Goal: Task Accomplishment & Management: Complete application form

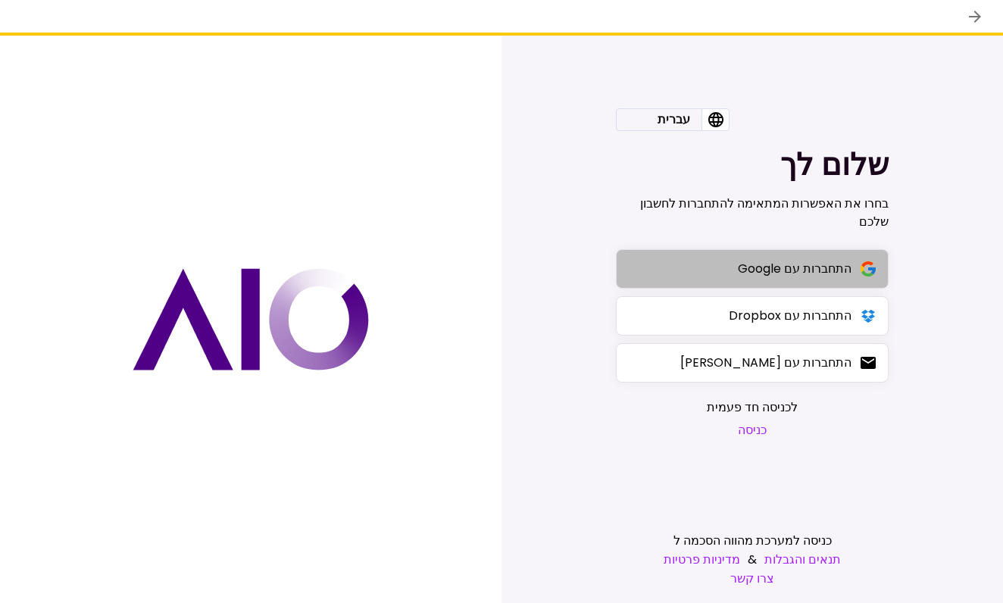
click at [751, 286] on button "התחברות עם Google" at bounding box center [752, 268] width 273 height 39
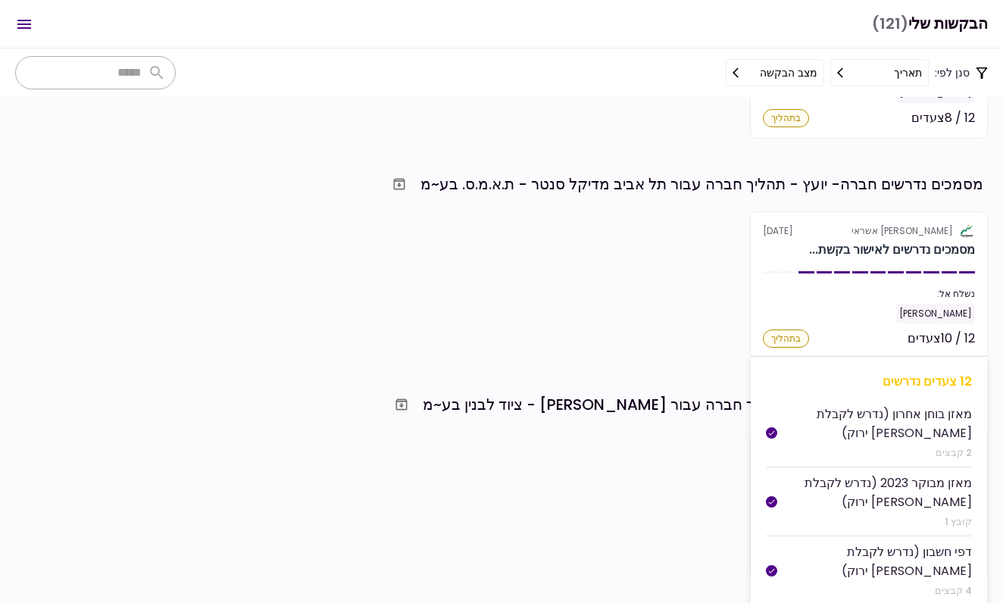
scroll to position [851, 0]
click at [857, 255] on div "מסמכים נדרשים לאישור בקשת..." at bounding box center [892, 248] width 166 height 18
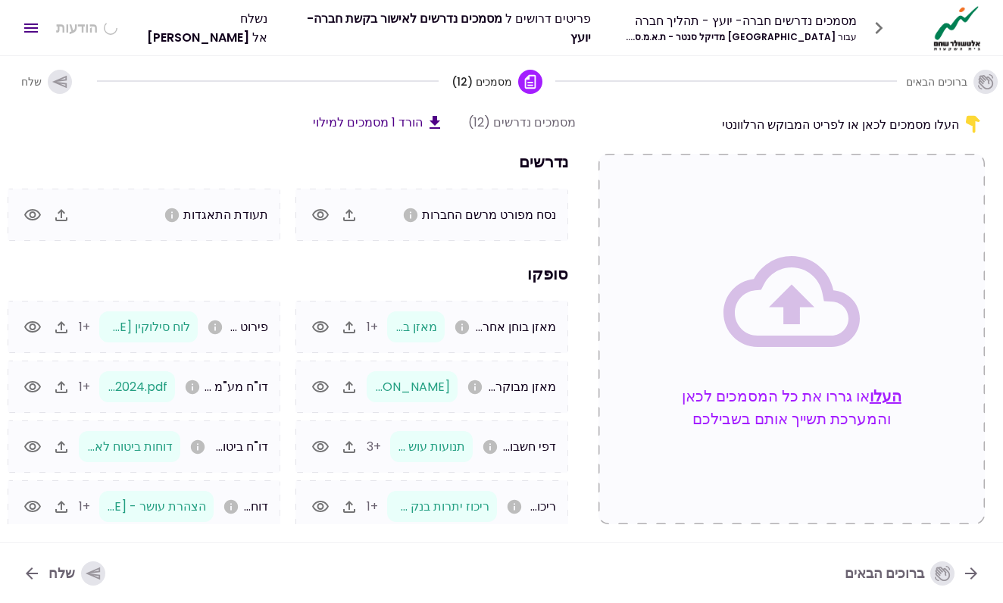
scroll to position [0, -1]
click at [350, 502] on icon "button" at bounding box center [349, 507] width 12 height 12
click at [349, 502] on icon "button" at bounding box center [349, 507] width 12 height 12
click at [352, 504] on icon "button" at bounding box center [349, 507] width 18 height 18
click at [329, 504] on icon "button" at bounding box center [320, 507] width 18 height 18
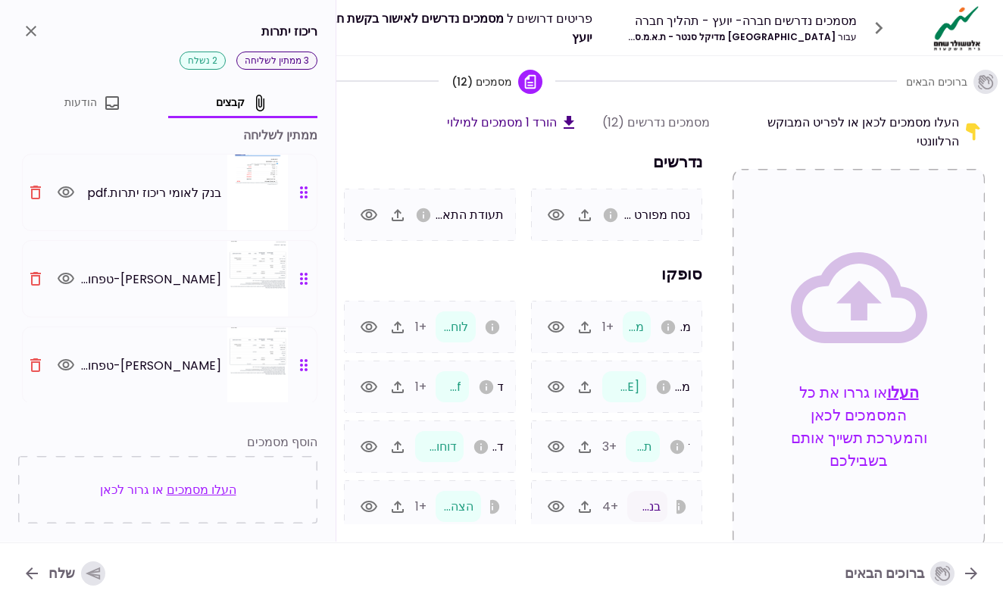
click at [41, 279] on icon "button" at bounding box center [35, 279] width 11 height 14
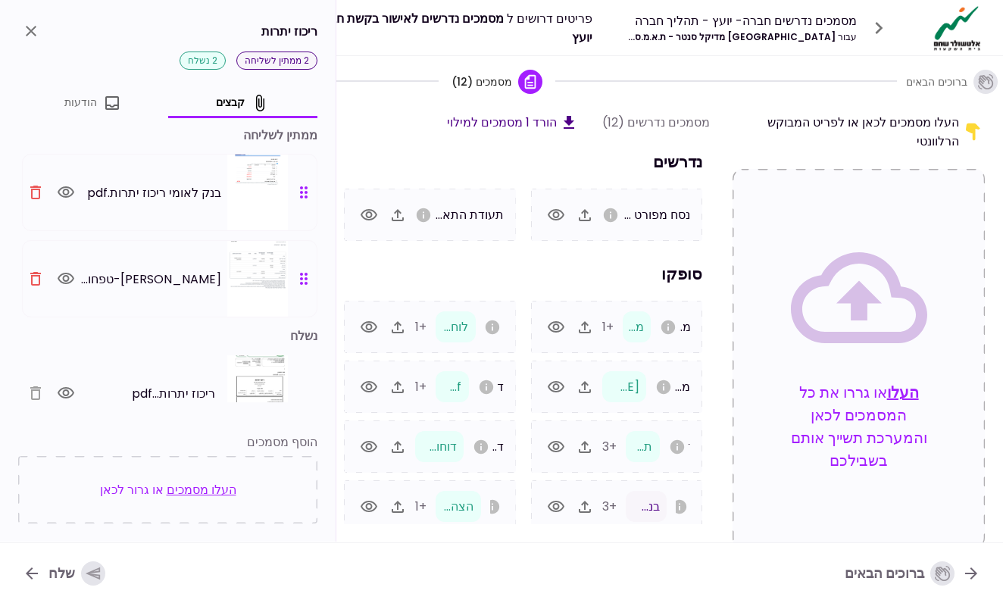
scroll to position [0, 0]
click at [34, 27] on icon "close" at bounding box center [31, 31] width 11 height 11
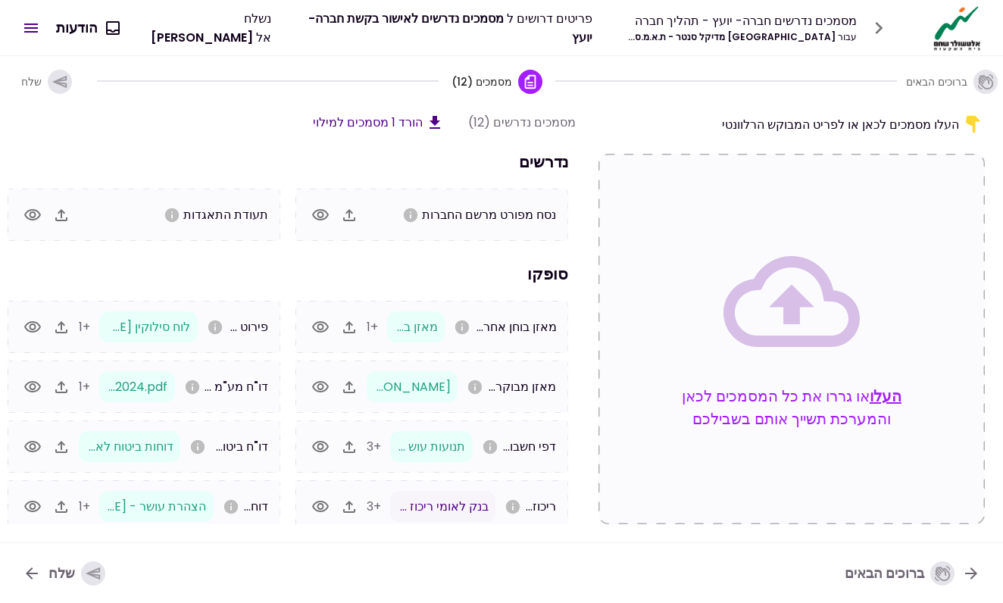
click at [347, 213] on icon "button" at bounding box center [349, 215] width 18 height 18
click at [65, 80] on icon "button" at bounding box center [59, 81] width 14 height 13
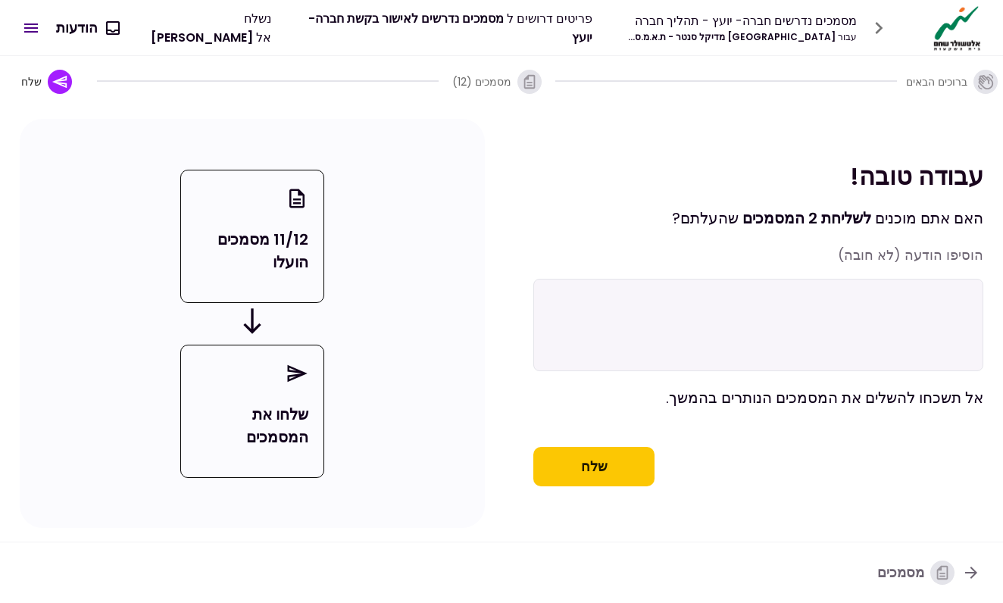
click at [566, 479] on button "שלח" at bounding box center [593, 466] width 121 height 39
